Goal: Task Accomplishment & Management: Manage account settings

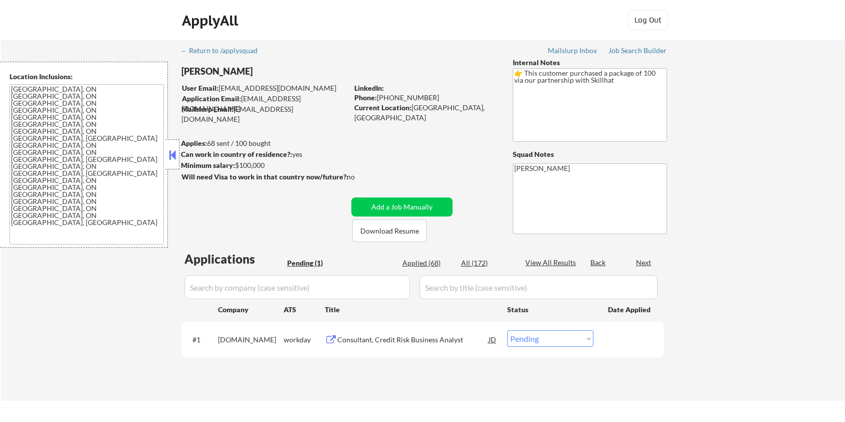
select select ""pending""
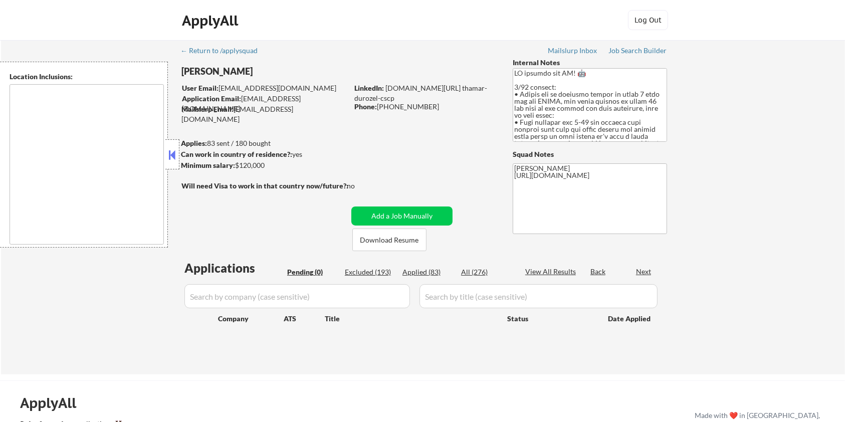
type textarea "Seattle, WA Mercer Island, WA Shoreline, WA Tukwila, WA Burien, WA SeaTac, WA R…"
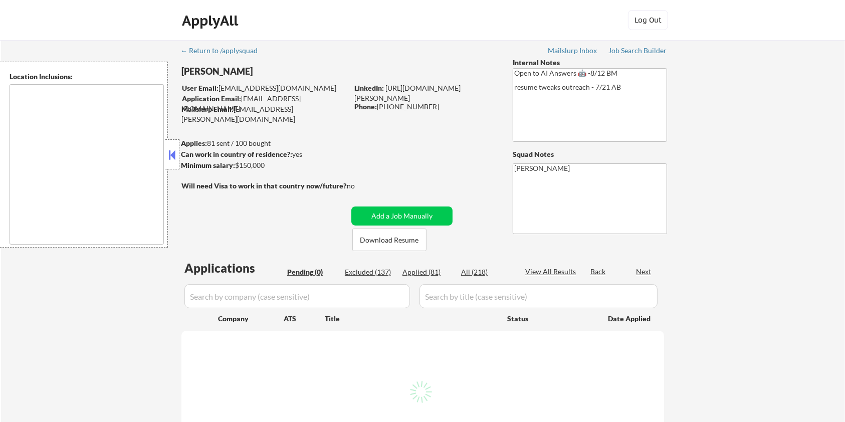
type textarea "remote"
select select ""pending""
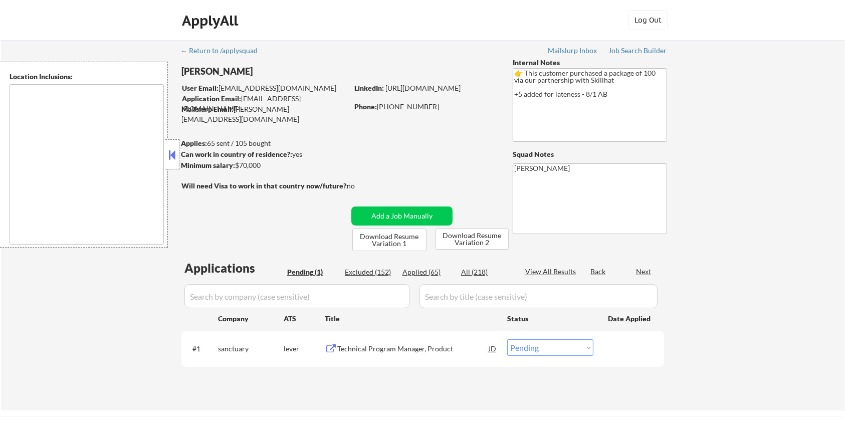
type textarea "country:[GEOGRAPHIC_DATA]"
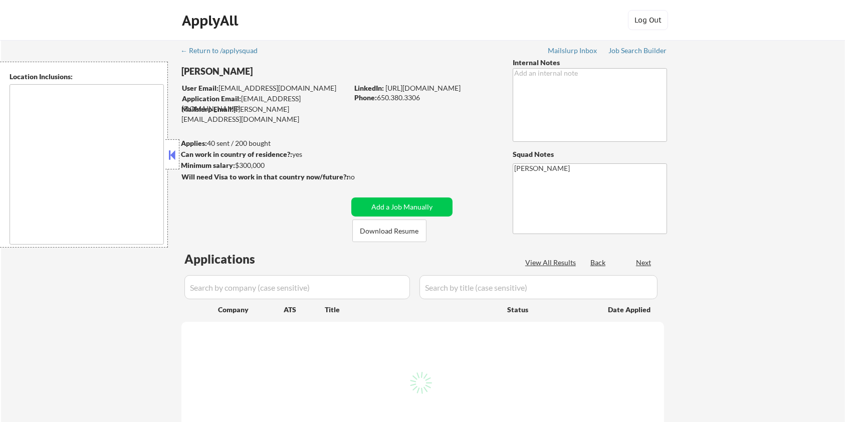
select select ""pending""
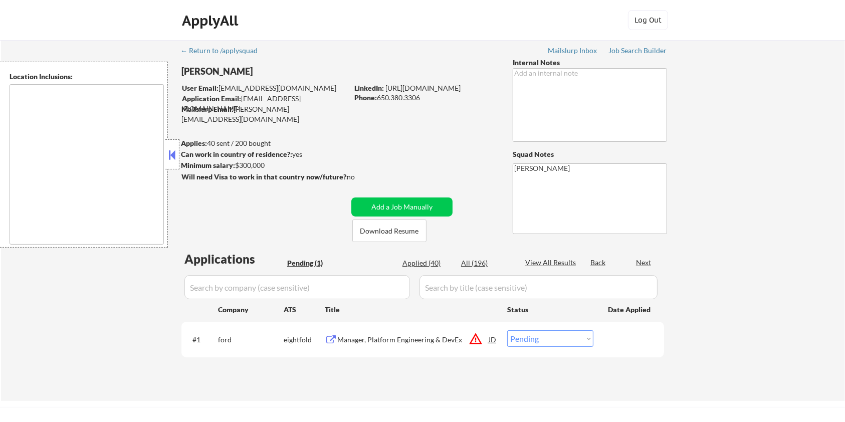
type textarea "San Francisco, CA Daly City, CA South San Francisco, CA Brisbane, CA Colma, CA …"
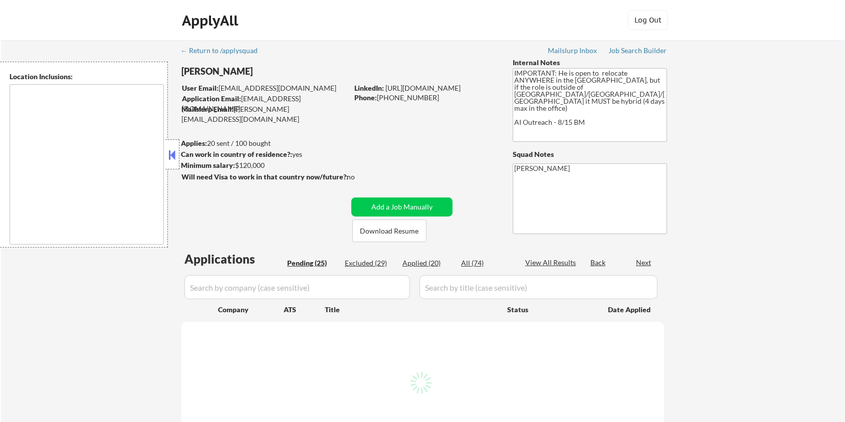
select select ""pending""
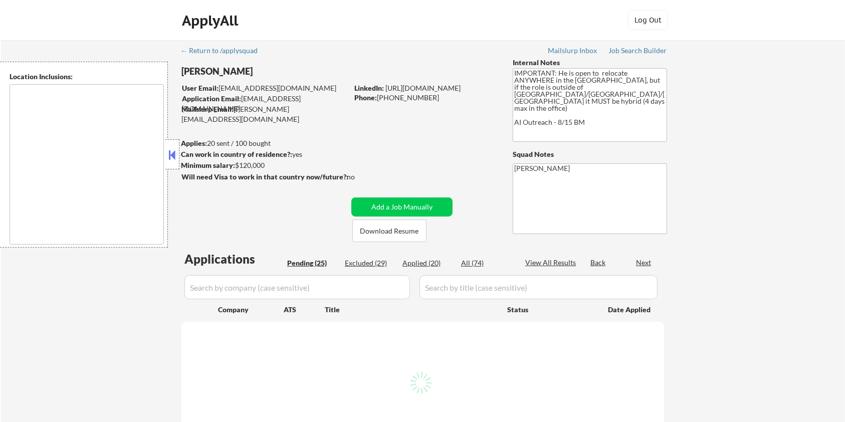
select select ""pending""
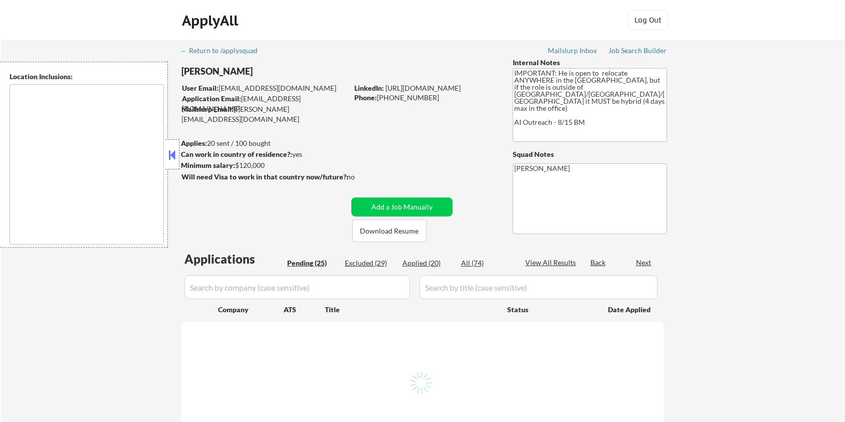
select select ""pending""
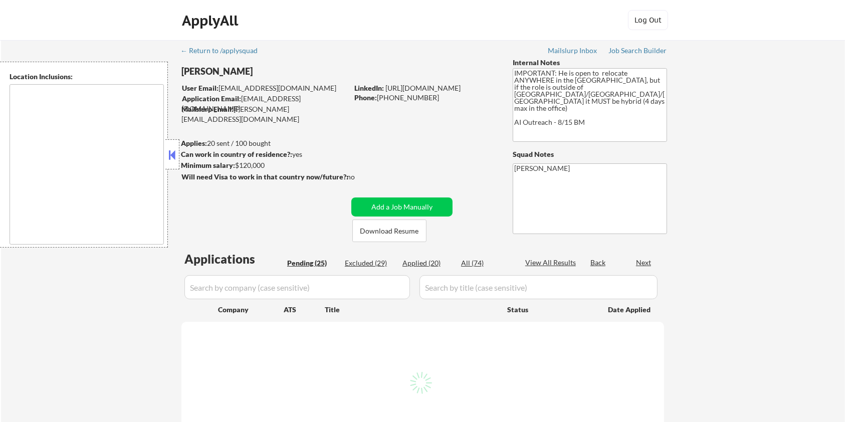
select select ""pending""
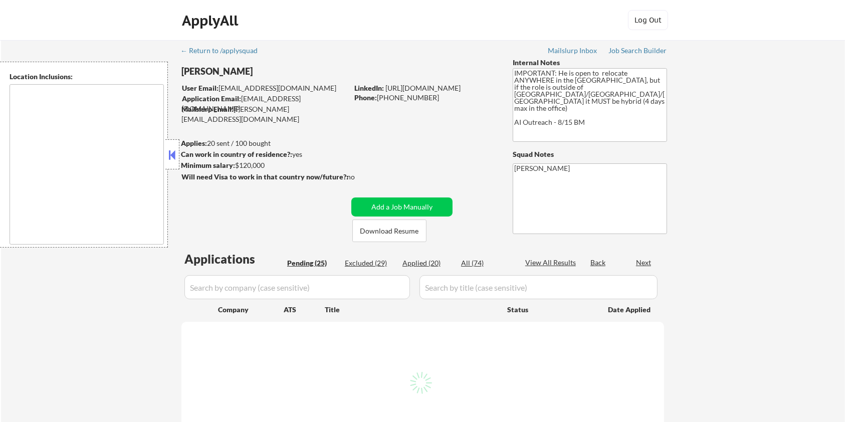
select select ""pending""
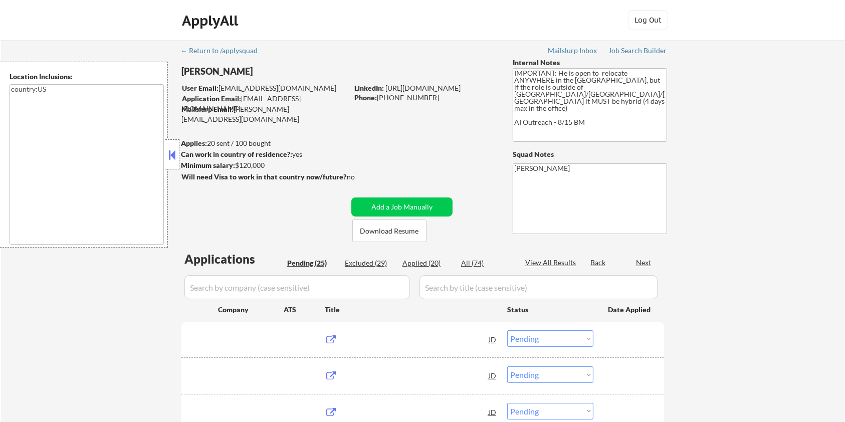
type textarea "country:US"
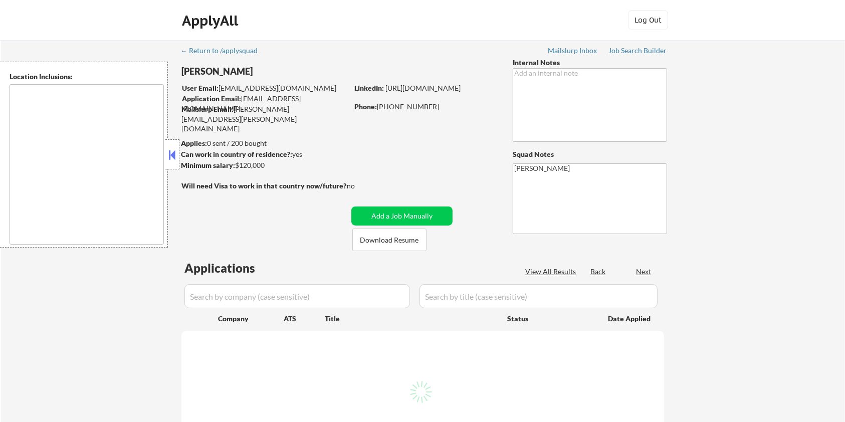
type textarea "remote"
select select ""pending""
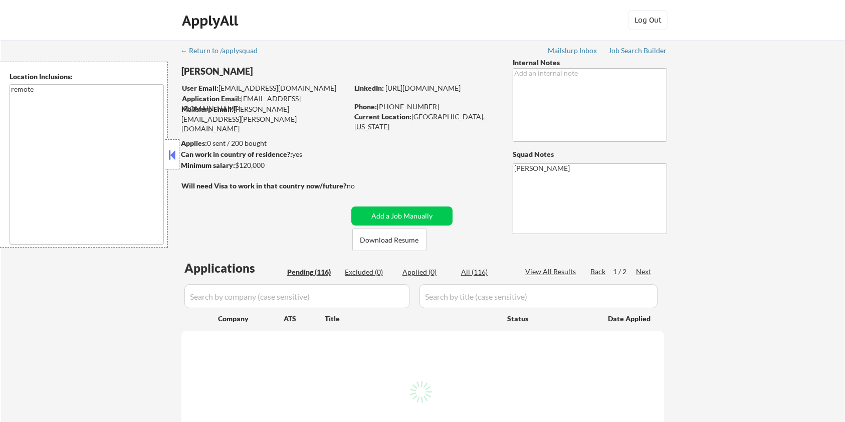
select select ""pending""
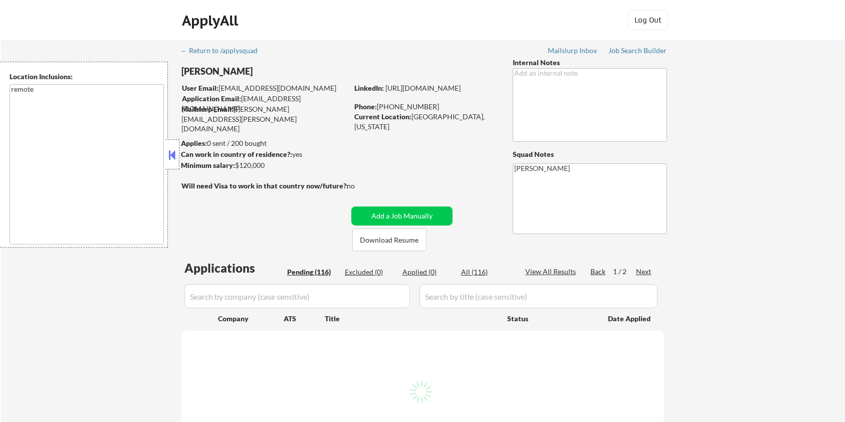
select select ""pending""
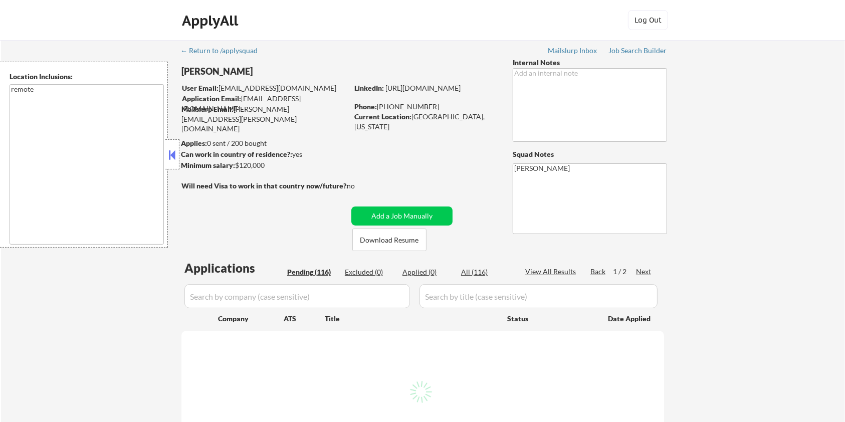
select select ""pending""
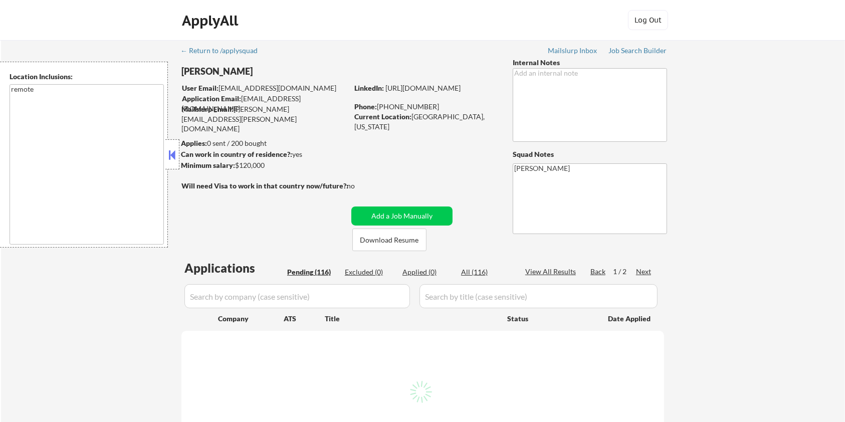
select select ""pending""
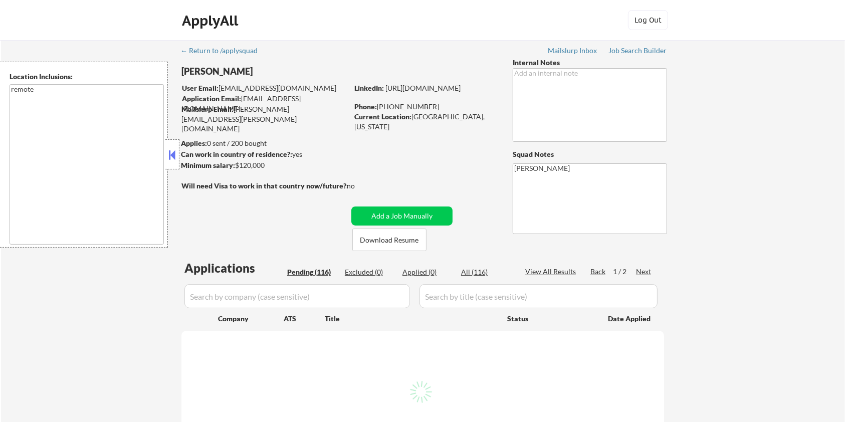
select select ""pending""
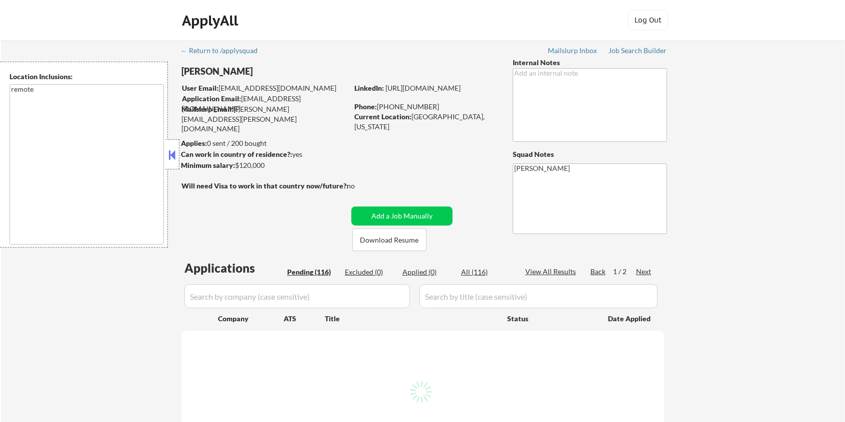
select select ""pending""
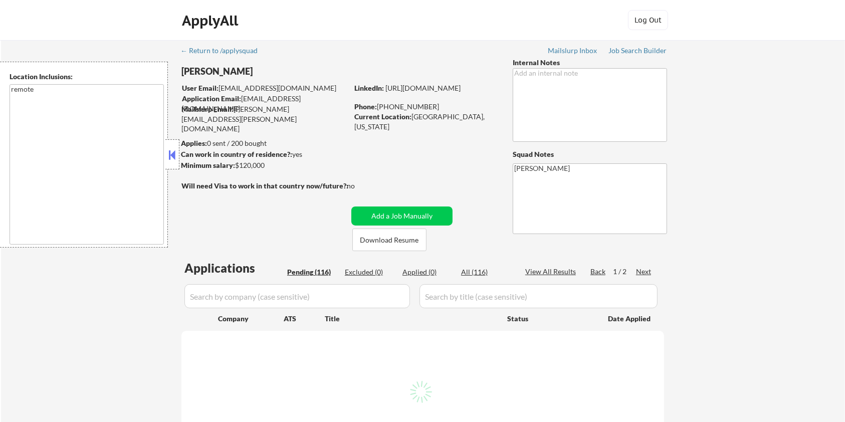
select select ""pending""
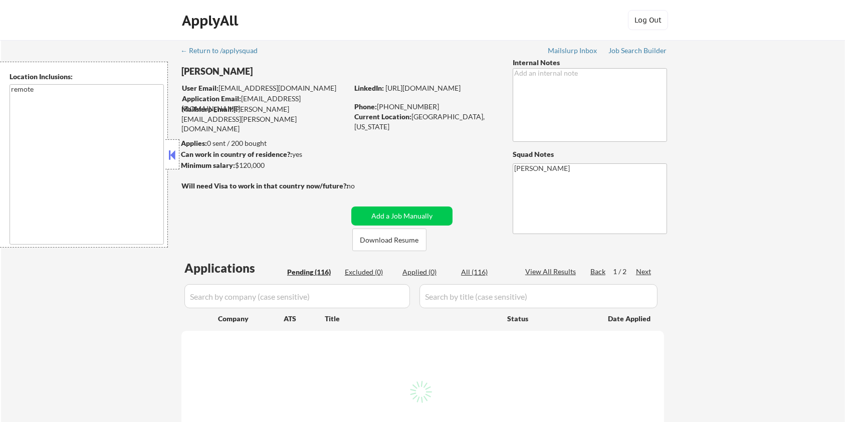
select select ""pending""
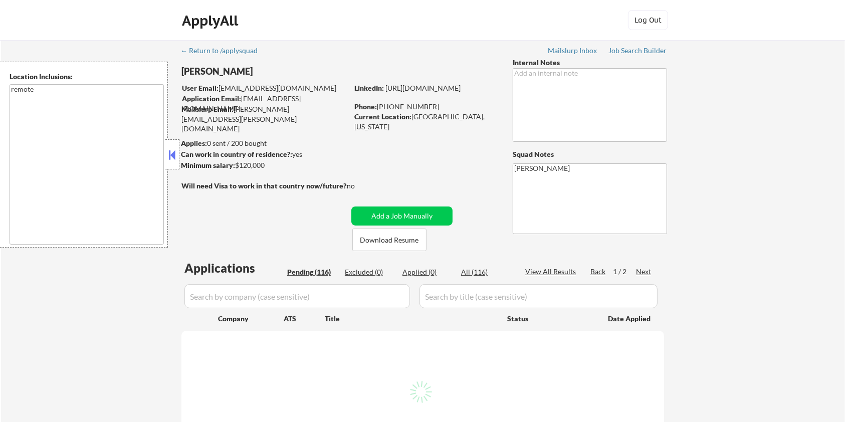
select select ""pending""
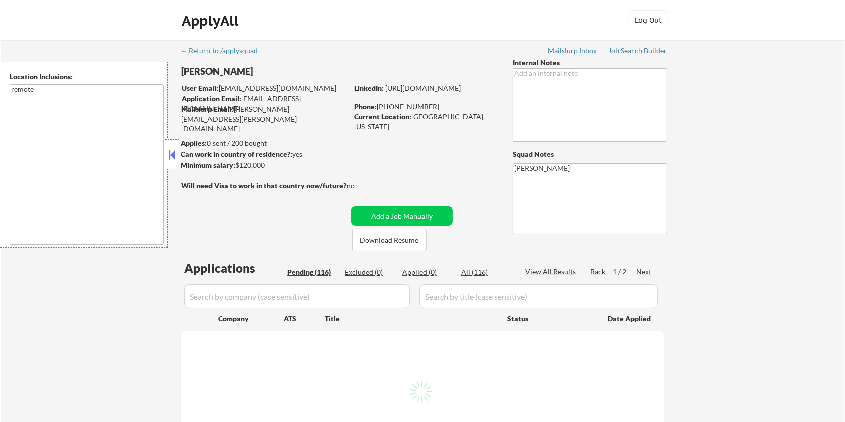
select select ""pending""
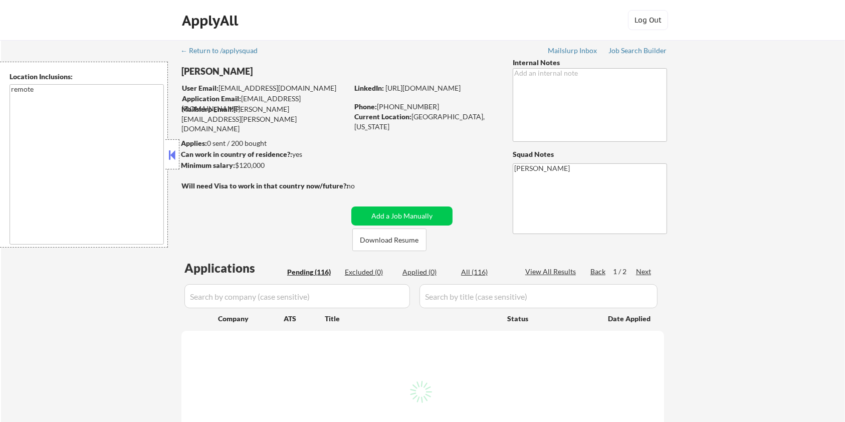
select select ""pending""
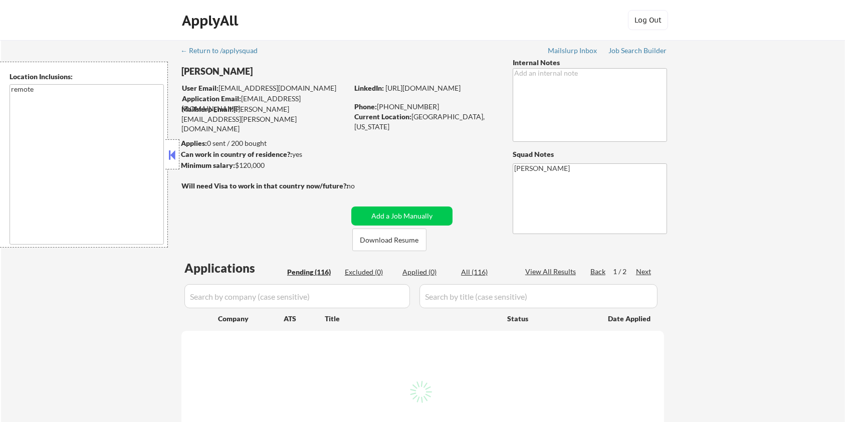
select select ""pending""
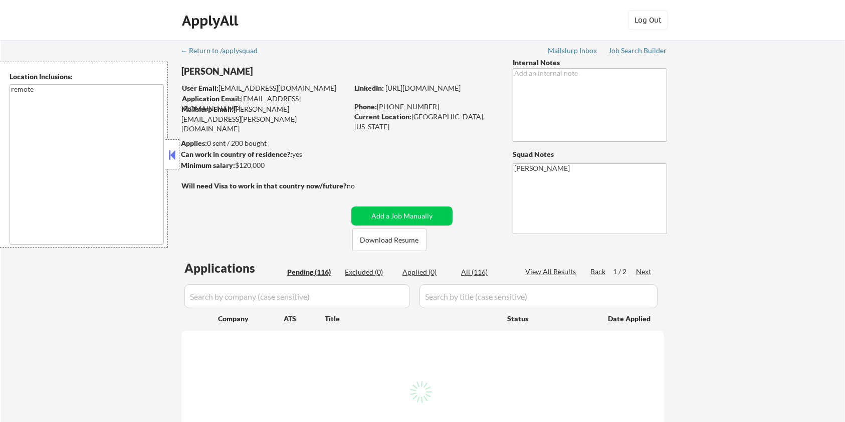
select select ""pending""
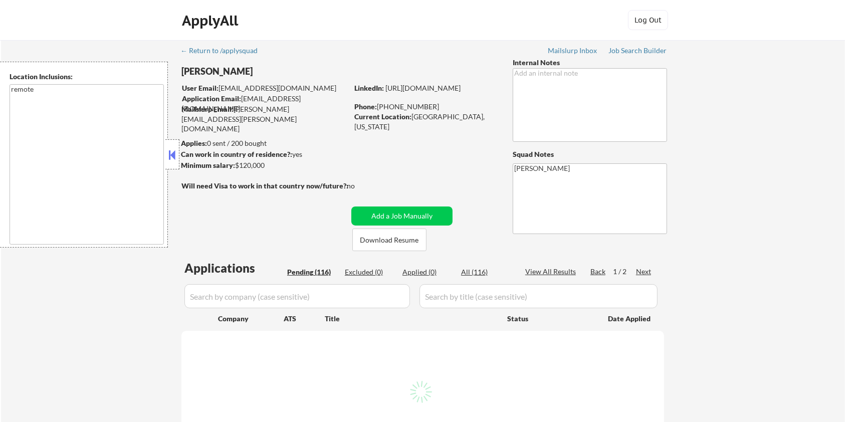
select select ""pending""
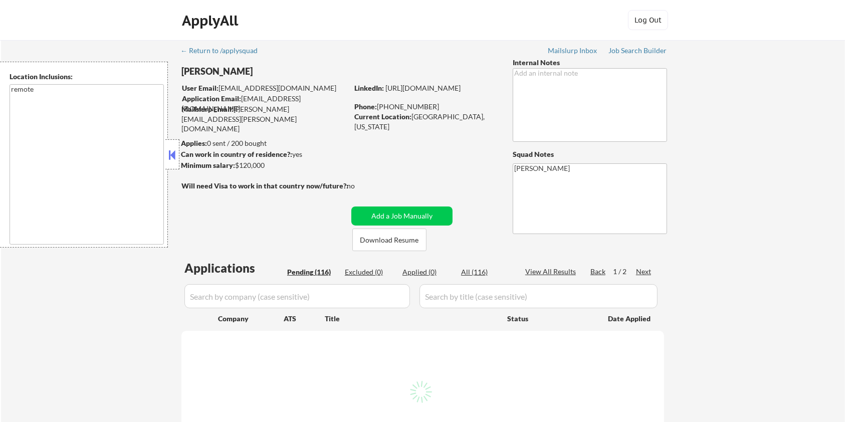
select select ""pending""
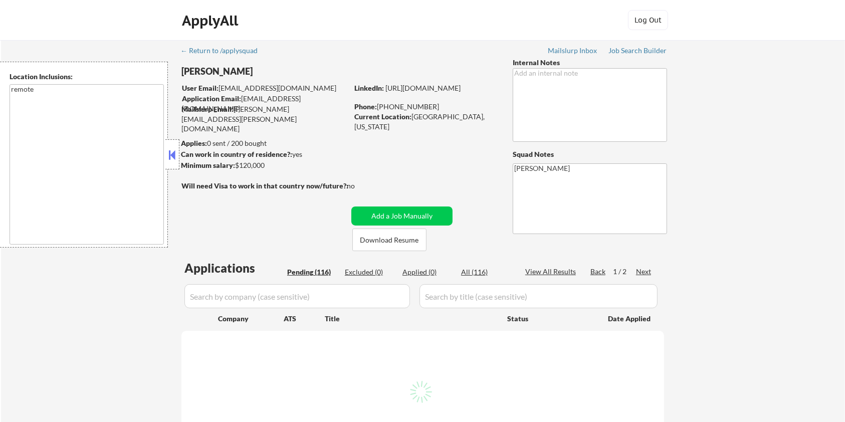
select select ""pending""
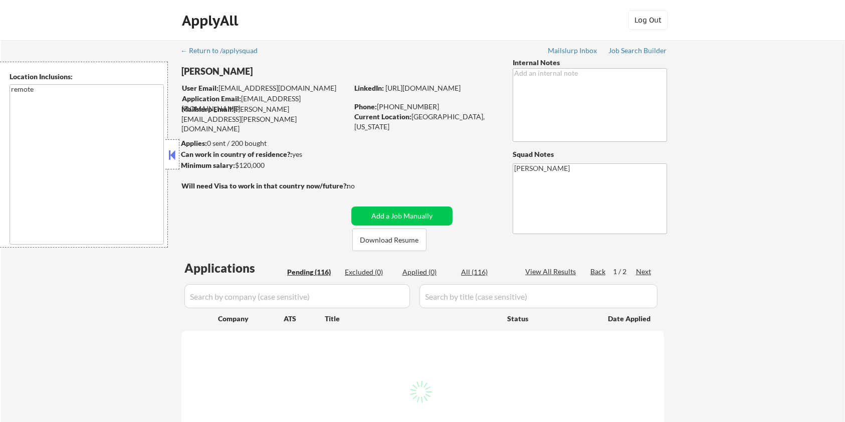
select select ""pending""
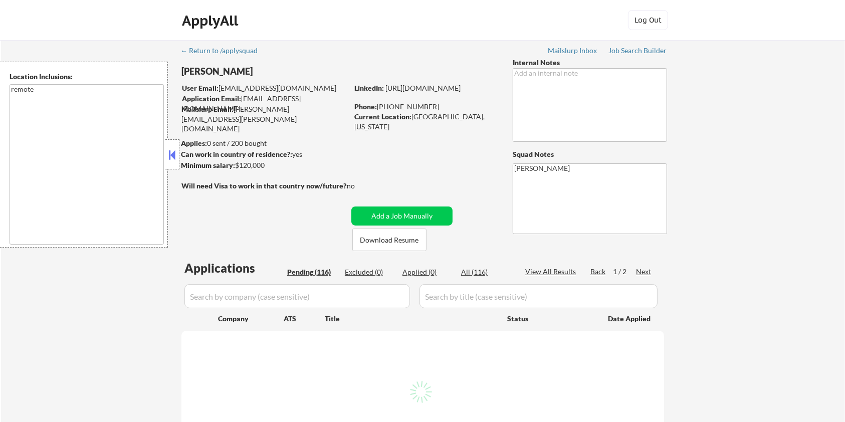
select select ""pending""
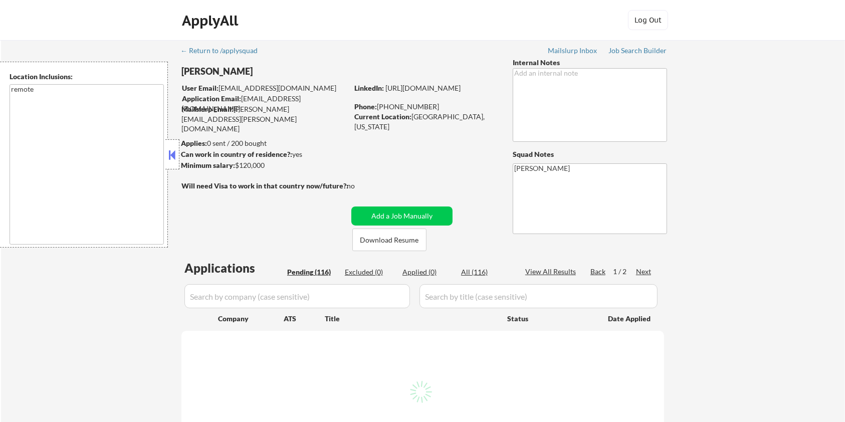
select select ""pending""
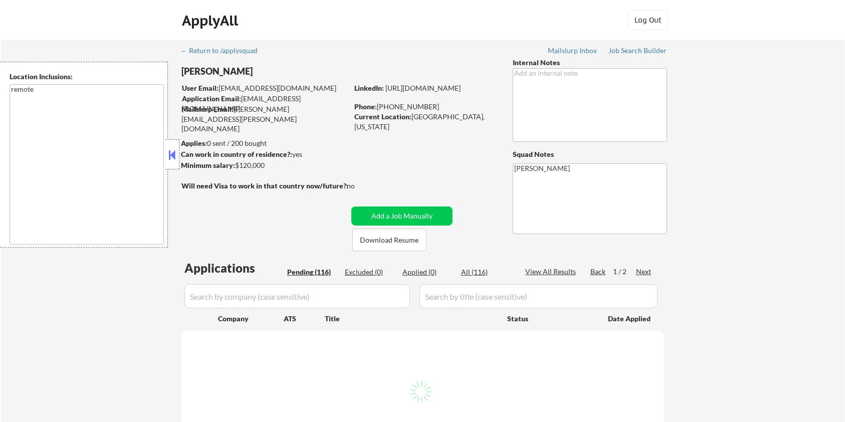
select select ""pending""
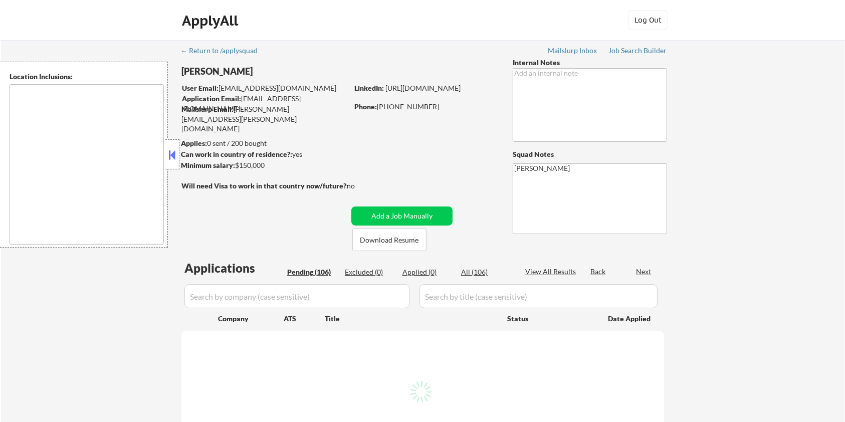
select select ""pending""
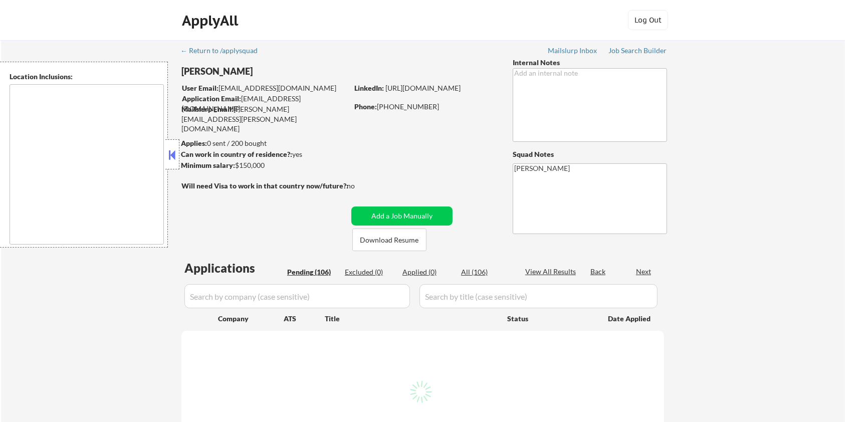
select select ""pending""
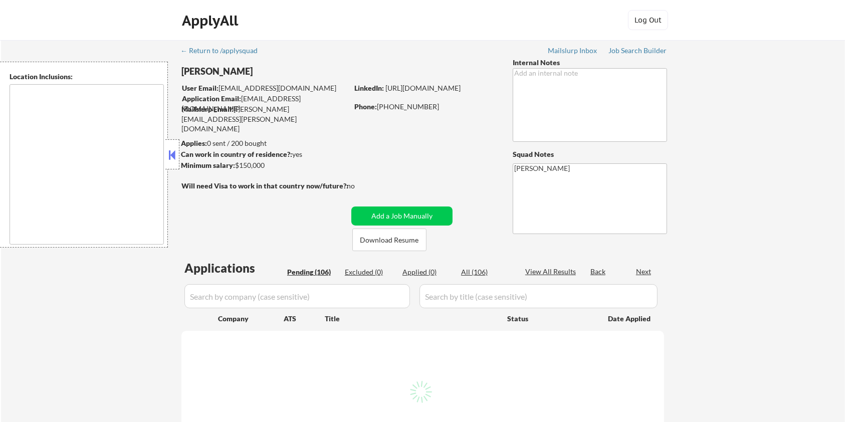
select select ""pending""
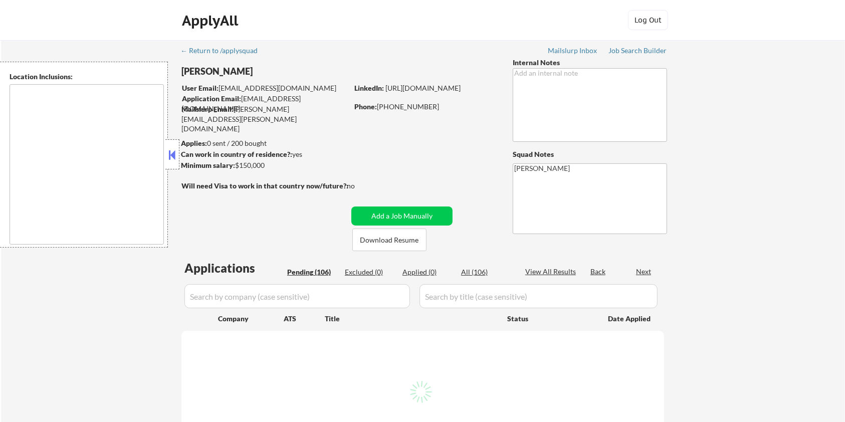
select select ""pending""
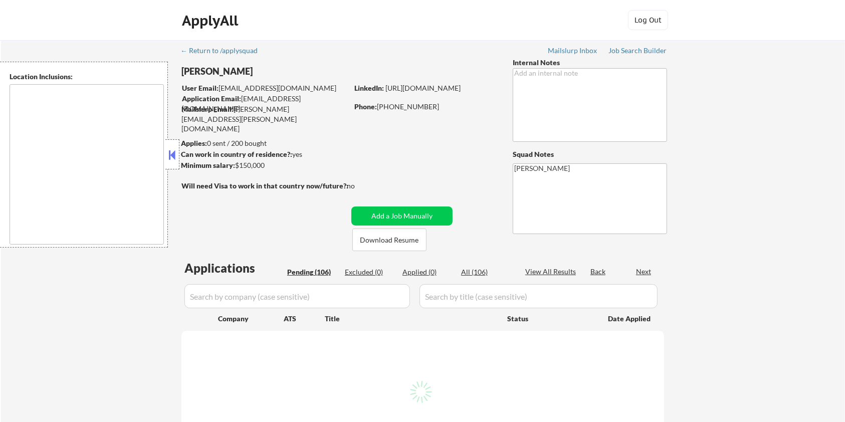
select select ""pending""
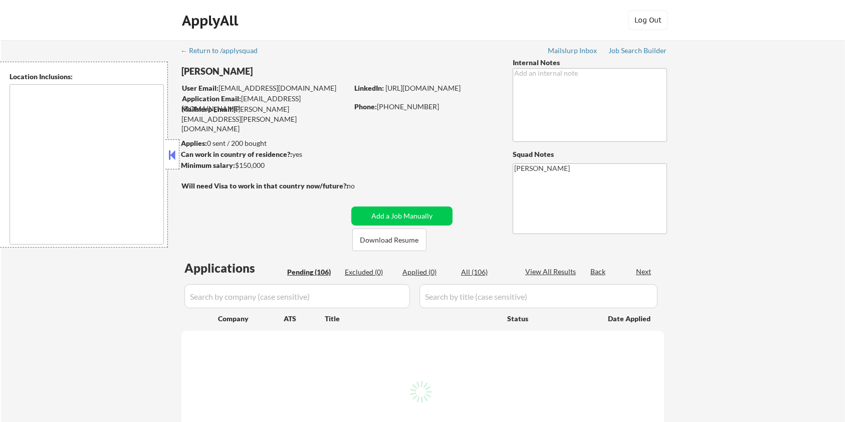
select select ""pending""
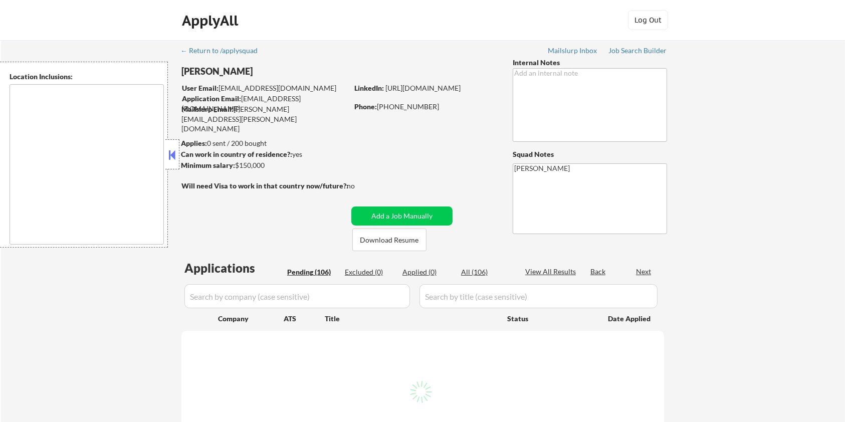
select select ""pending""
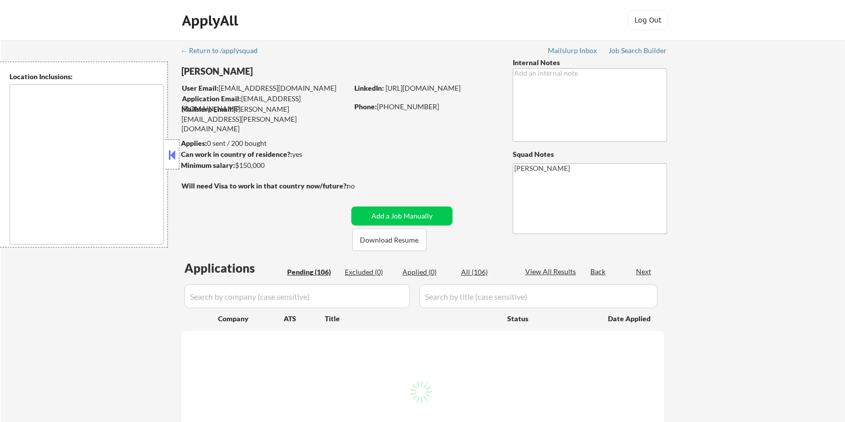
select select ""pending""
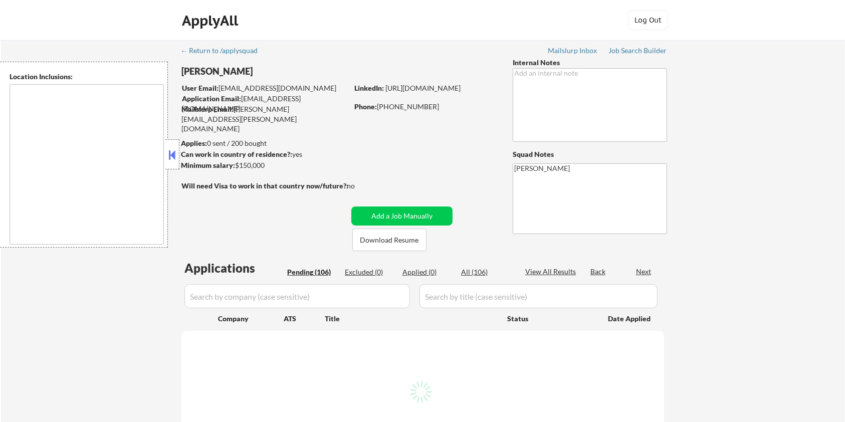
select select ""pending""
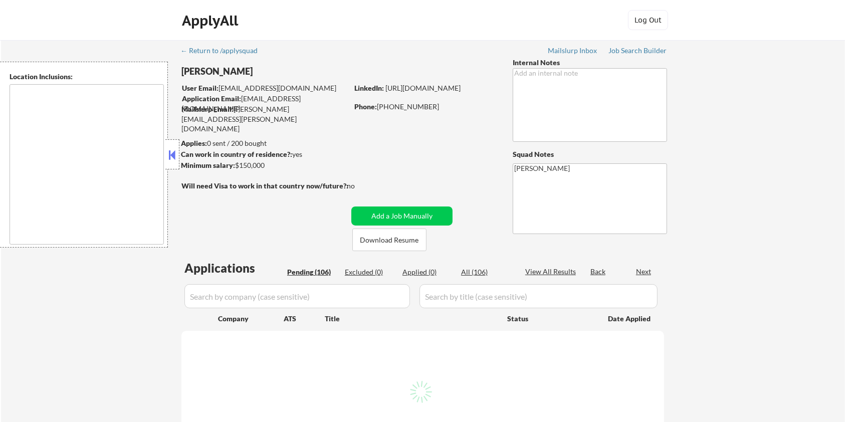
select select ""pending""
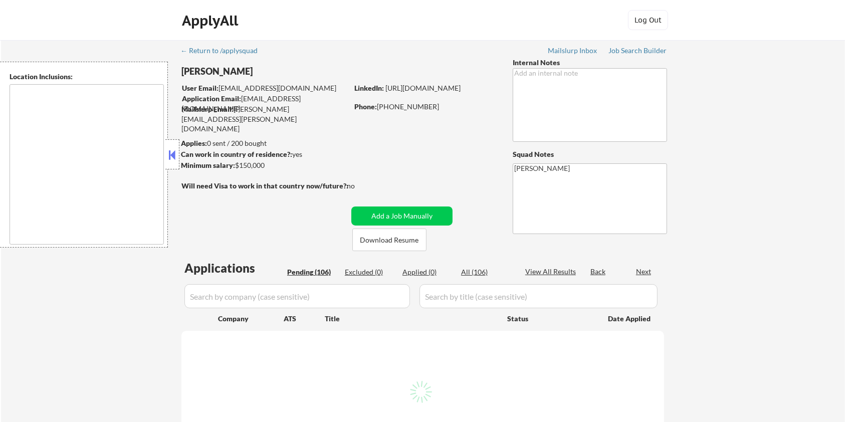
select select ""pending""
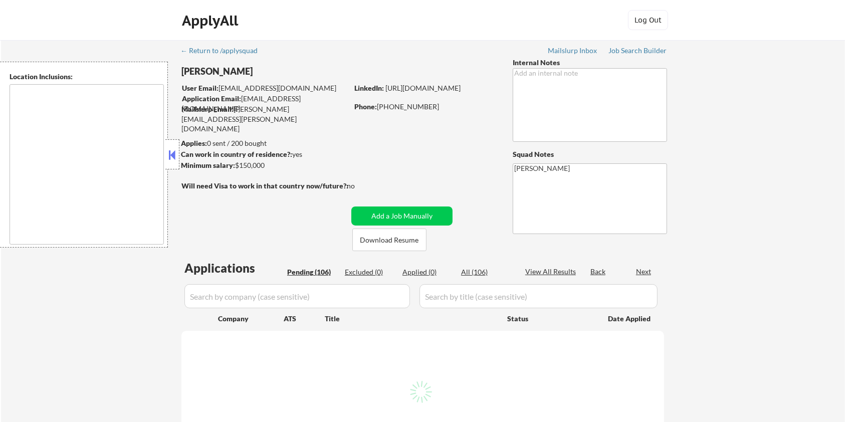
select select ""pending""
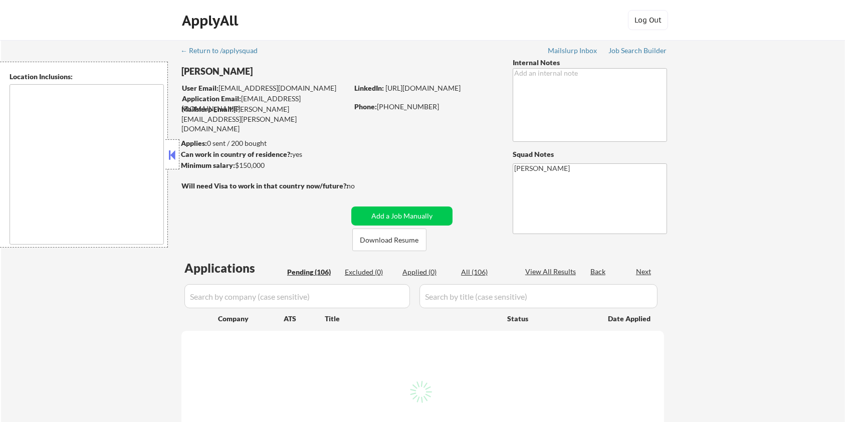
select select ""pending""
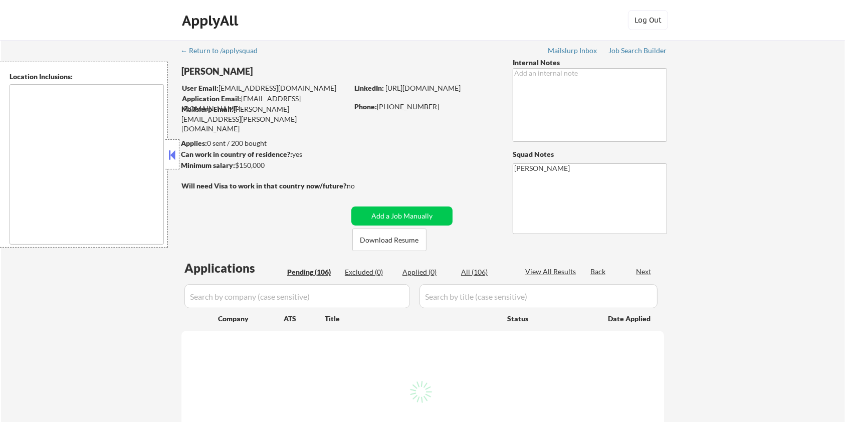
select select ""pending""
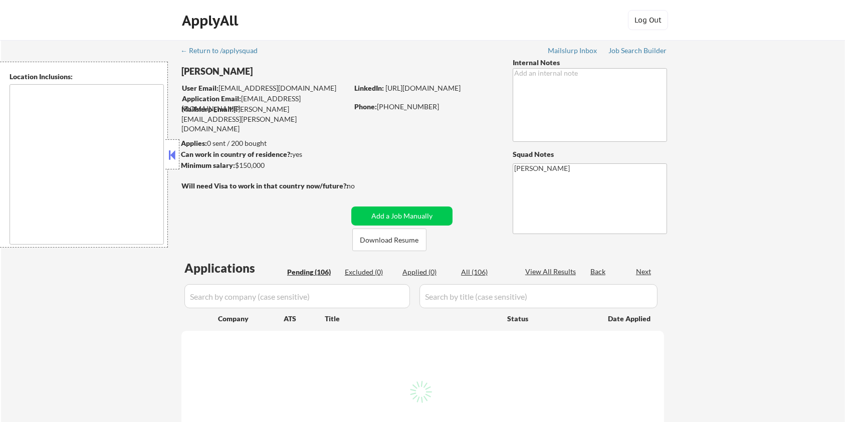
select select ""pending""
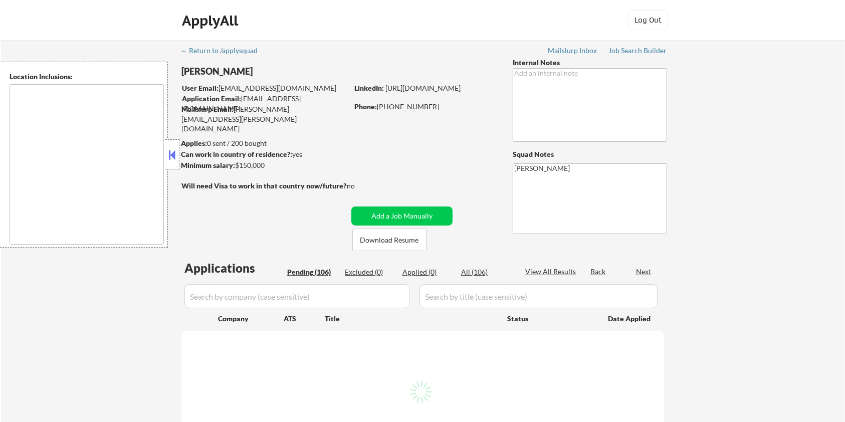
select select ""pending""
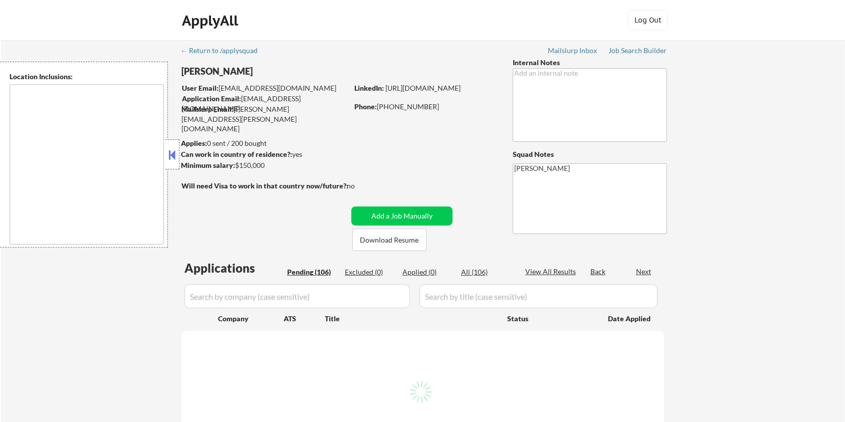
select select ""pending""
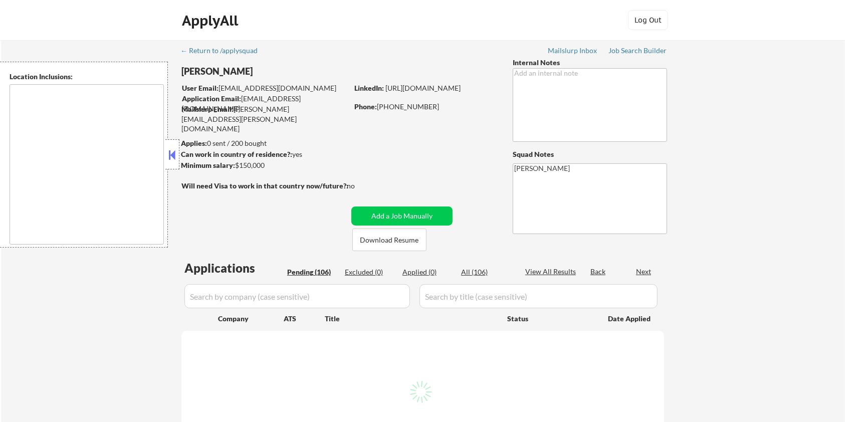
select select ""pending""
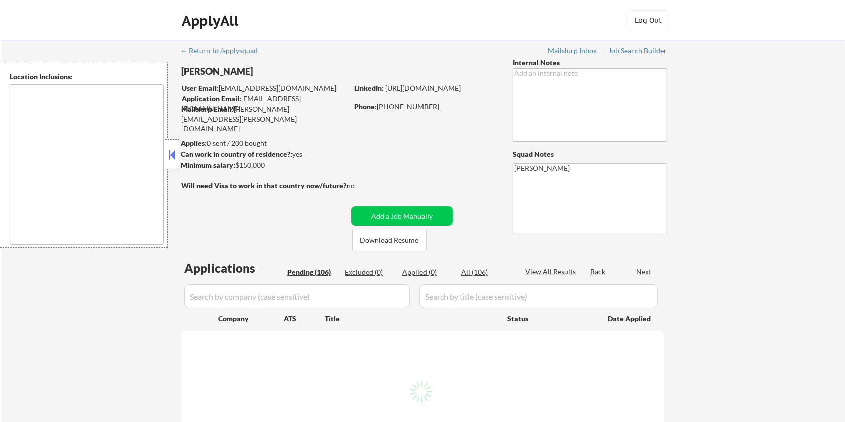
select select ""pending""
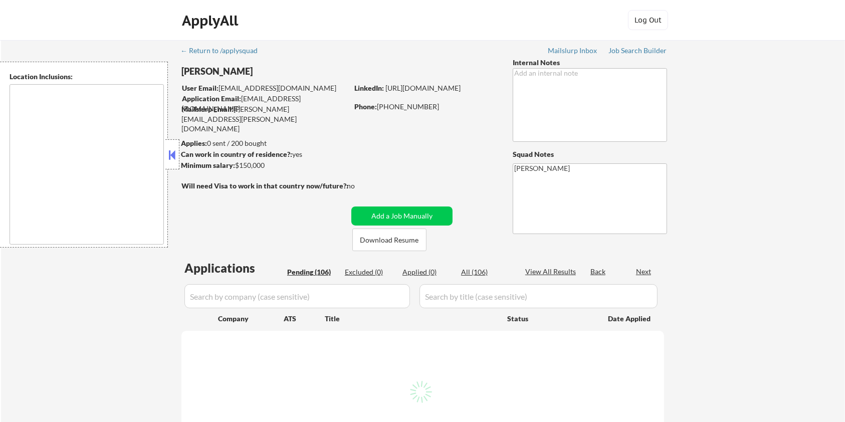
select select ""pending""
